Goal: Task Accomplishment & Management: Use online tool/utility

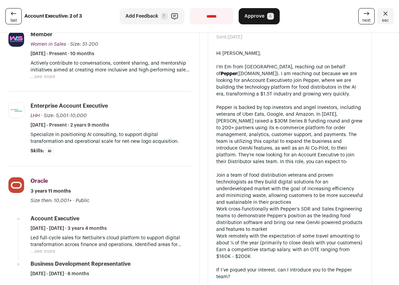
scroll to position [161, 0]
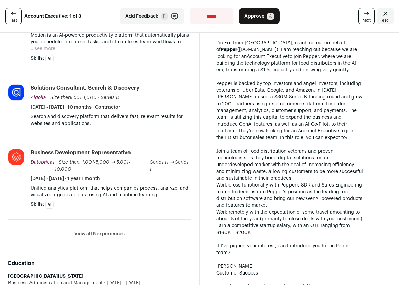
scroll to position [193, 0]
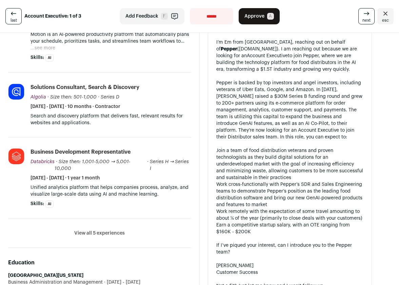
click at [103, 230] on button "View all 5 experiences" at bounding box center [99, 233] width 51 height 7
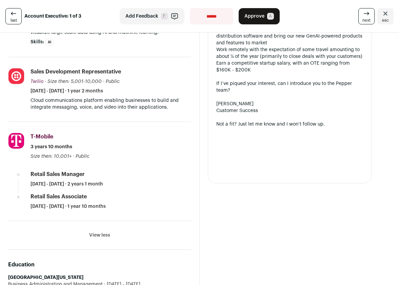
scroll to position [356, 0]
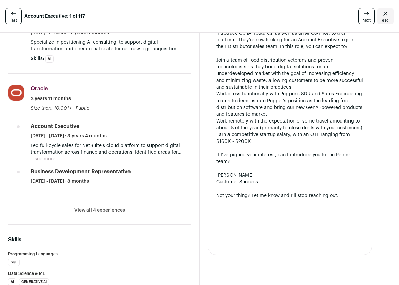
scroll to position [254, 0]
click at [112, 207] on button "View all 4 experiences" at bounding box center [99, 210] width 51 height 7
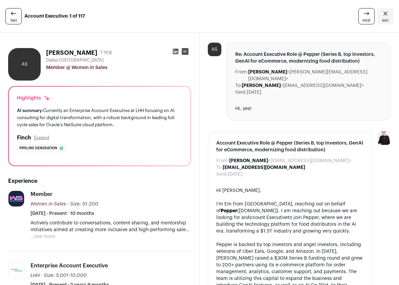
scroll to position [0, 0]
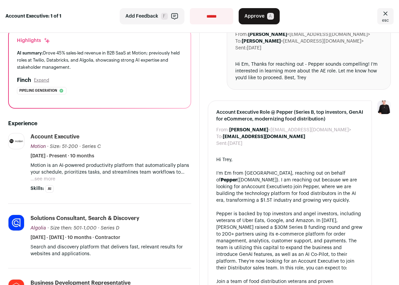
scroll to position [62, 0]
